Goal: Transaction & Acquisition: Purchase product/service

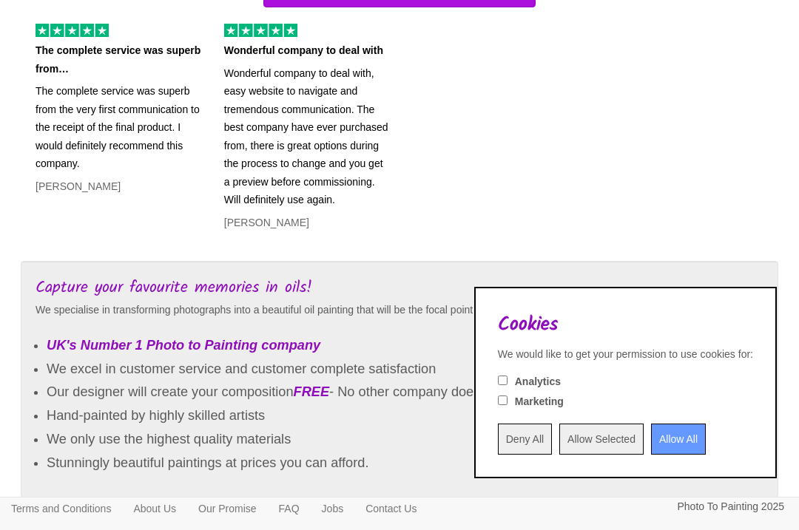
scroll to position [611, 0]
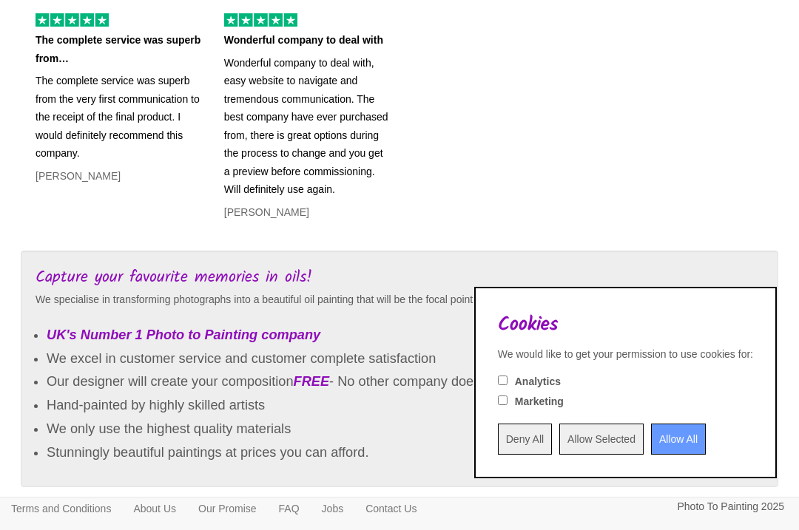
click at [306, 491] on div "Capture your favourite memories in oils! We specialise in transforming photogra…" at bounding box center [399, 376] width 779 height 251
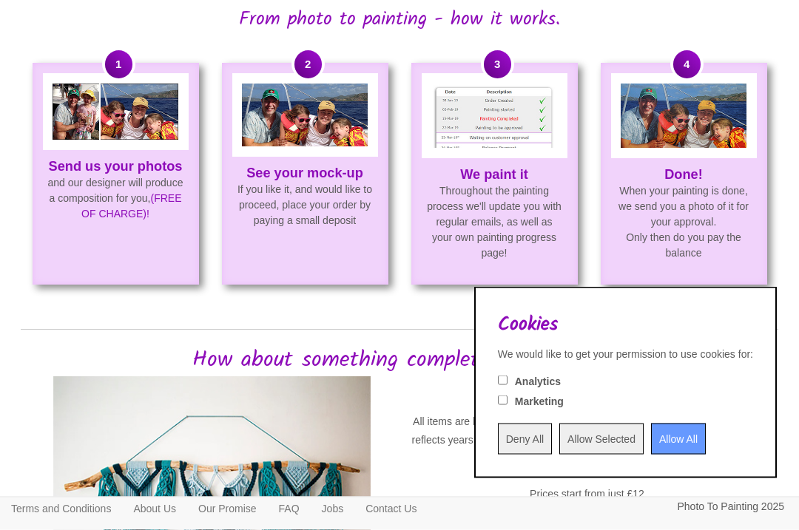
scroll to position [1123, 0]
click at [502, 152] on div at bounding box center [495, 115] width 146 height 85
click at [507, 131] on img at bounding box center [494, 116] width 126 height 64
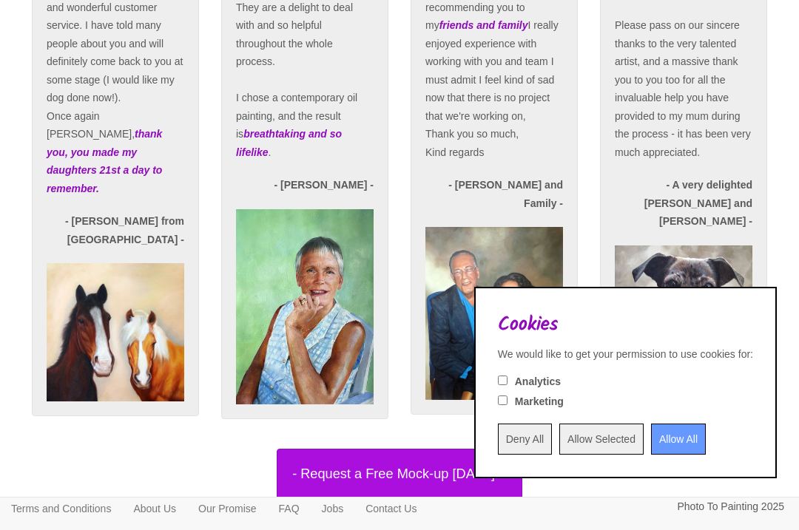
scroll to position [2900, 0]
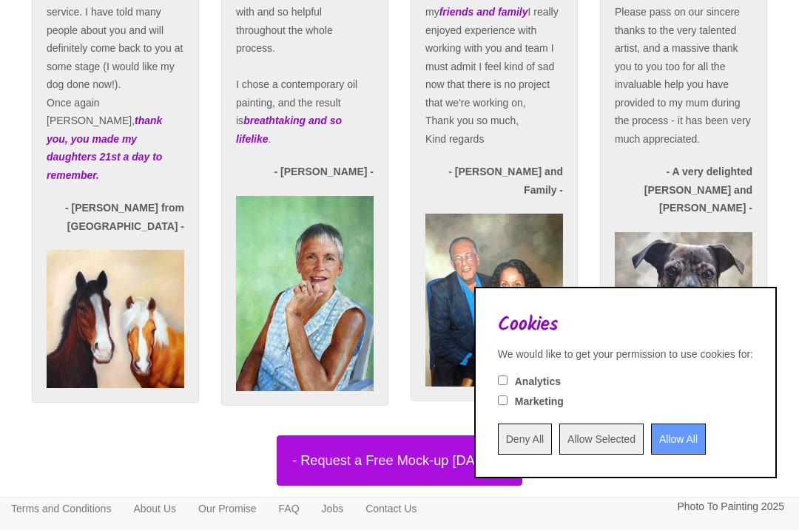
click at [176, 486] on link "- Request a Free Mock-up [DATE]! -" at bounding box center [399, 461] width 757 height 50
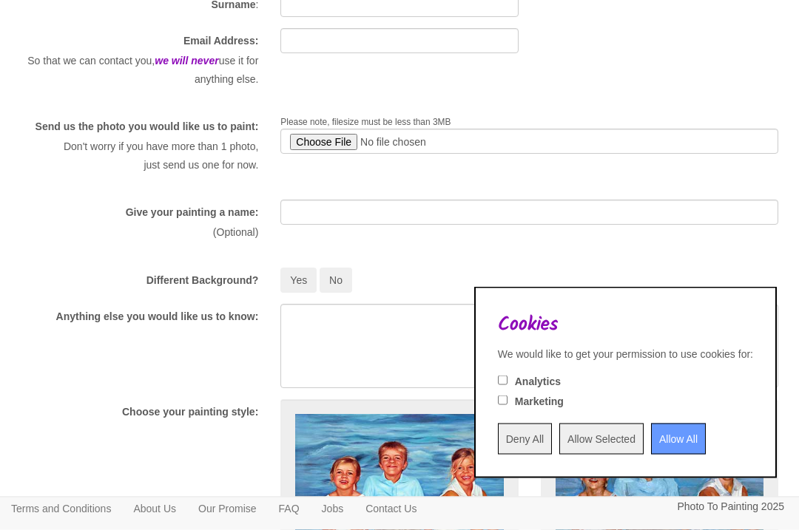
scroll to position [280, 0]
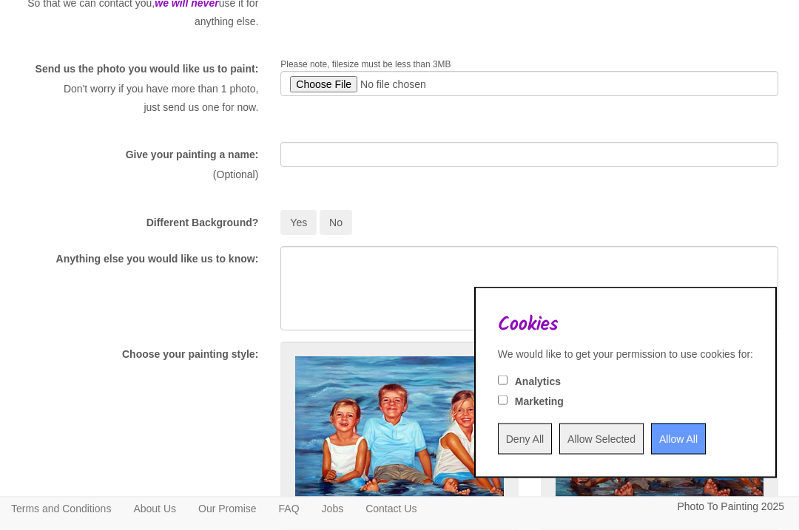
click at [450, 88] on input "file" at bounding box center [529, 84] width 498 height 25
click at [436, 63] on span "Please note, filesize must be less than 3MB" at bounding box center [365, 65] width 170 height 10
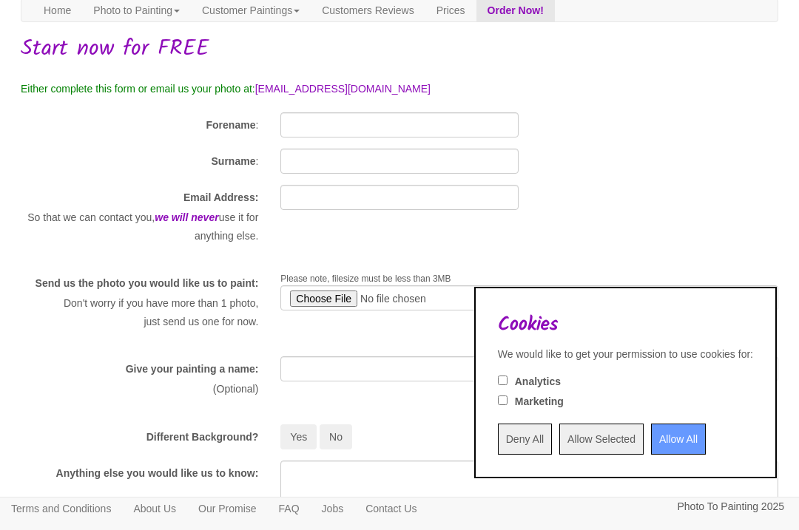
scroll to position [0, 0]
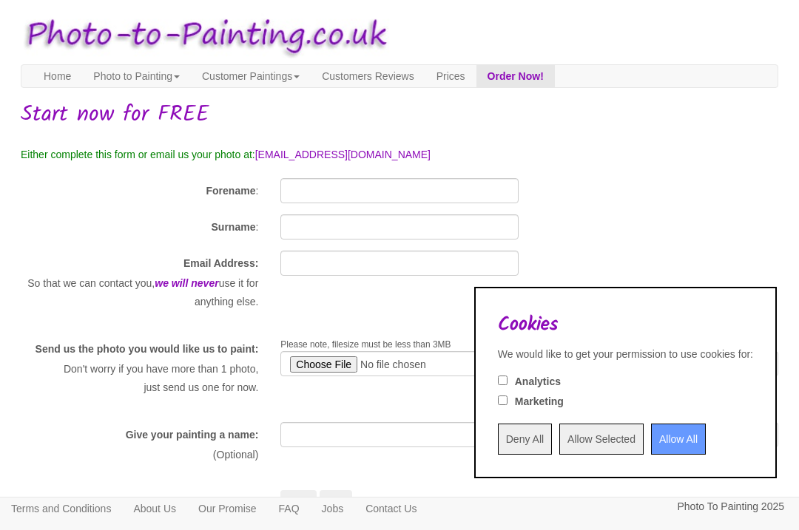
click at [476, 77] on link "Prices" at bounding box center [450, 76] width 51 height 22
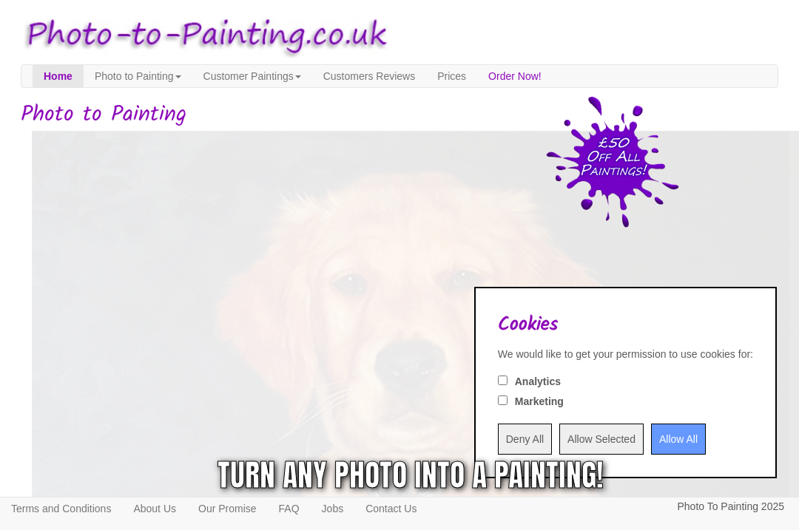
scroll to position [2534, 0]
